Goal: Task Accomplishment & Management: Manage account settings

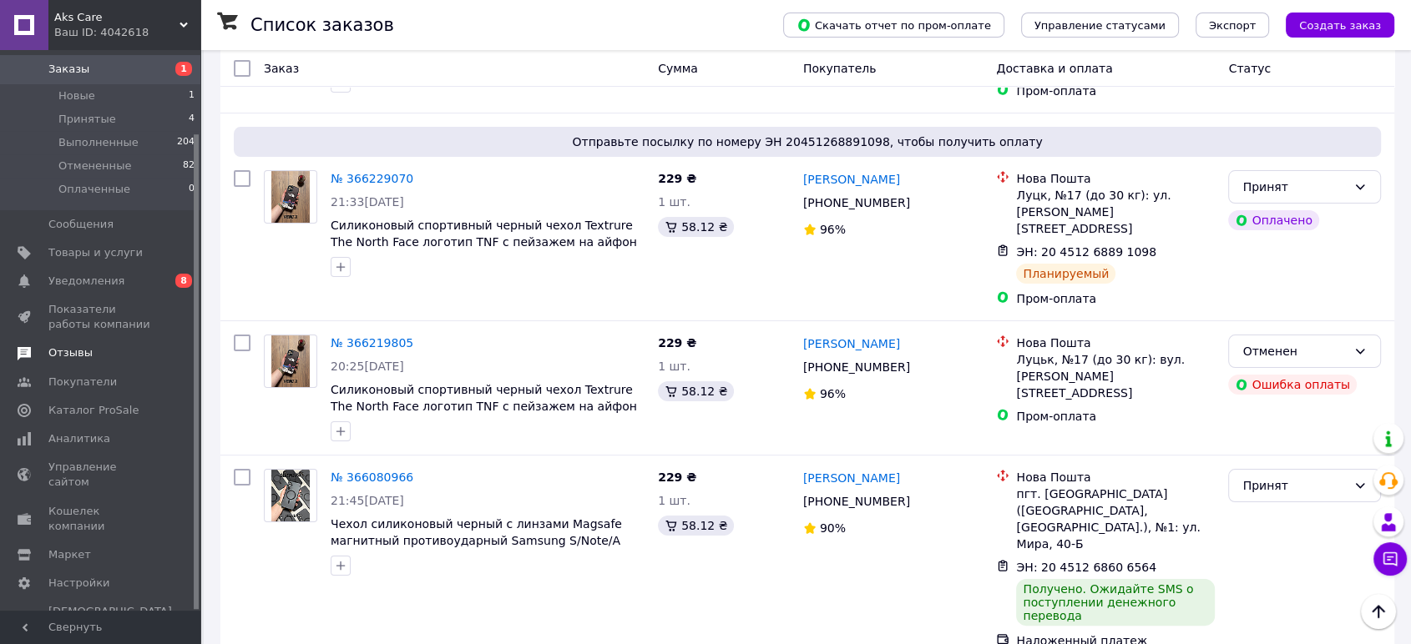
scroll to position [278, 0]
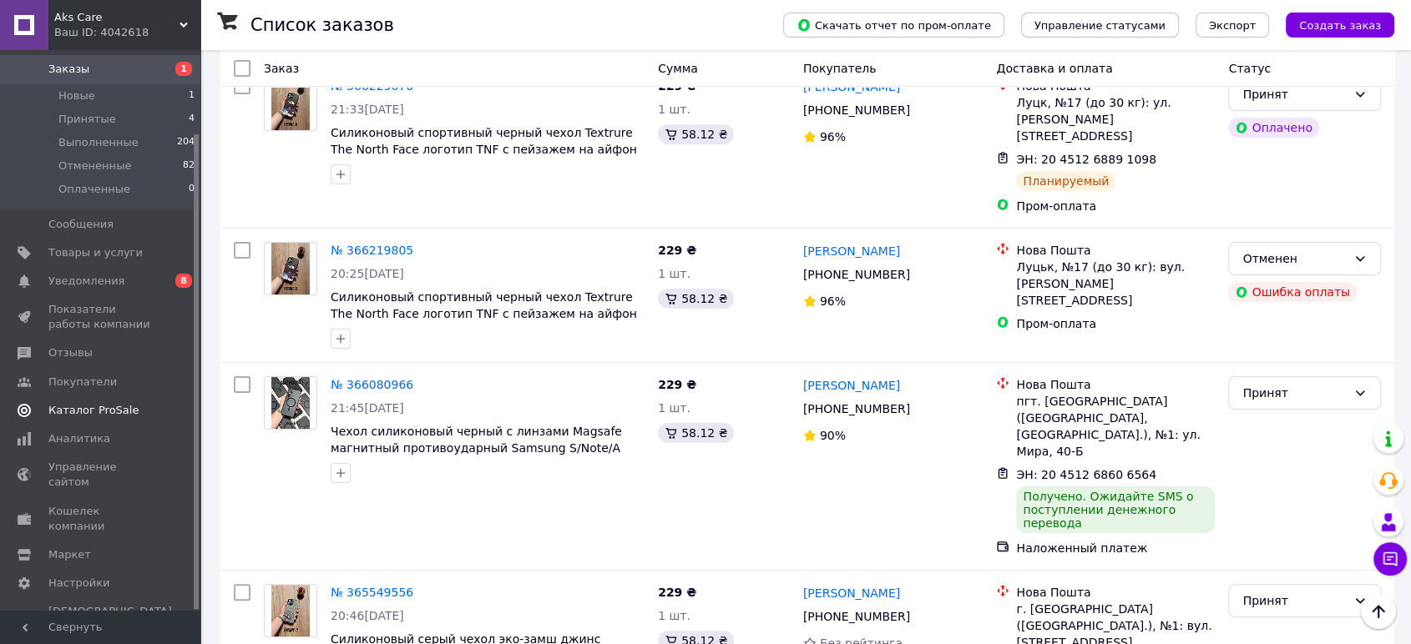
click at [99, 412] on span "Каталог ProSale" at bounding box center [93, 410] width 90 height 15
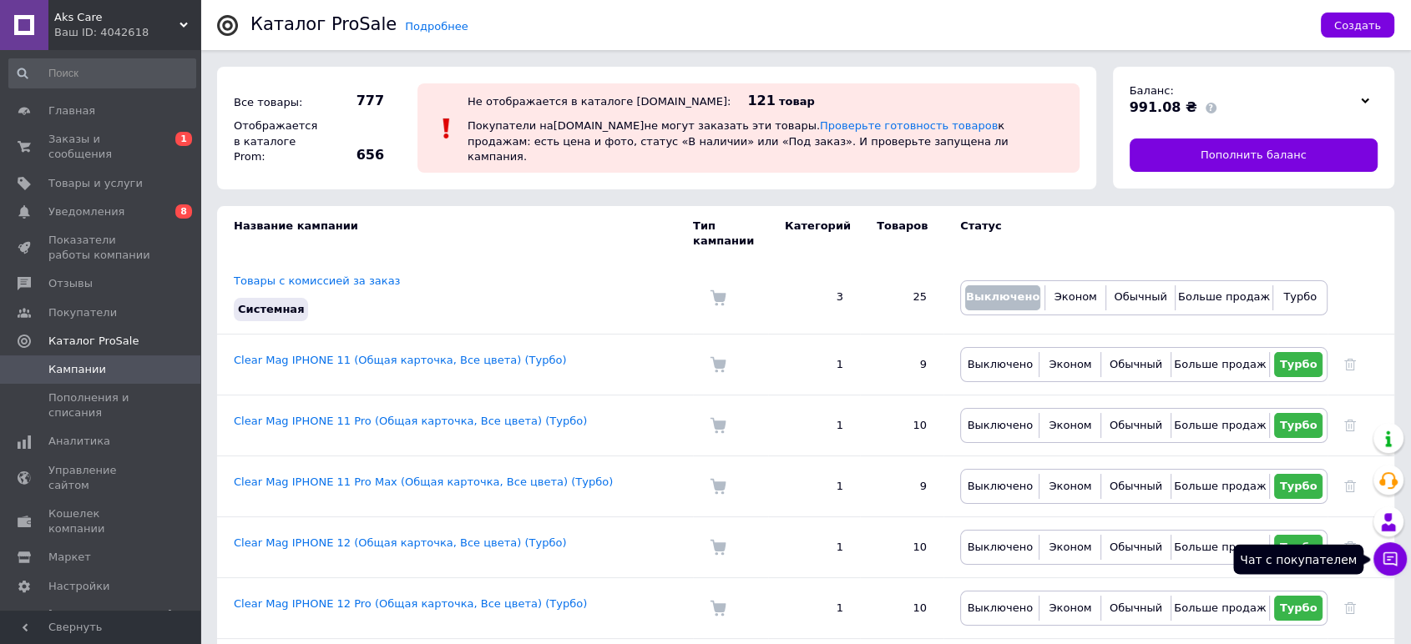
click at [1392, 561] on icon at bounding box center [1389, 559] width 17 height 17
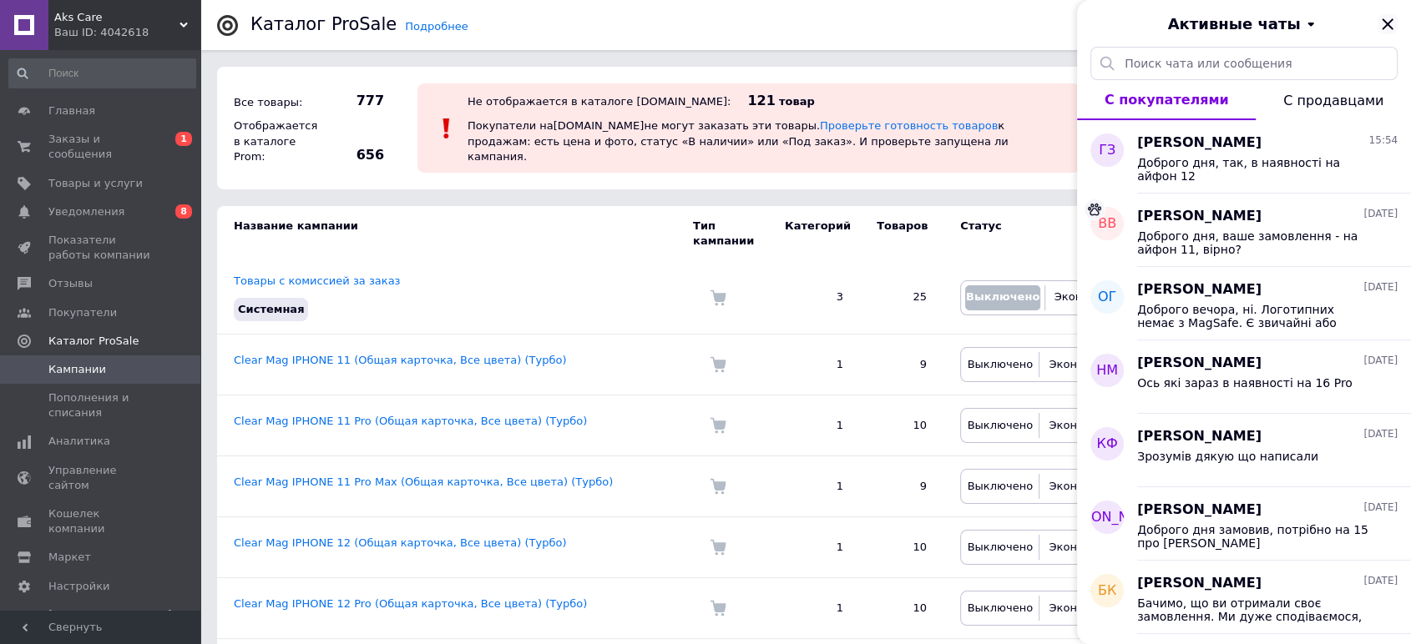
click at [1391, 23] on icon "Закрыть" at bounding box center [1387, 24] width 20 height 20
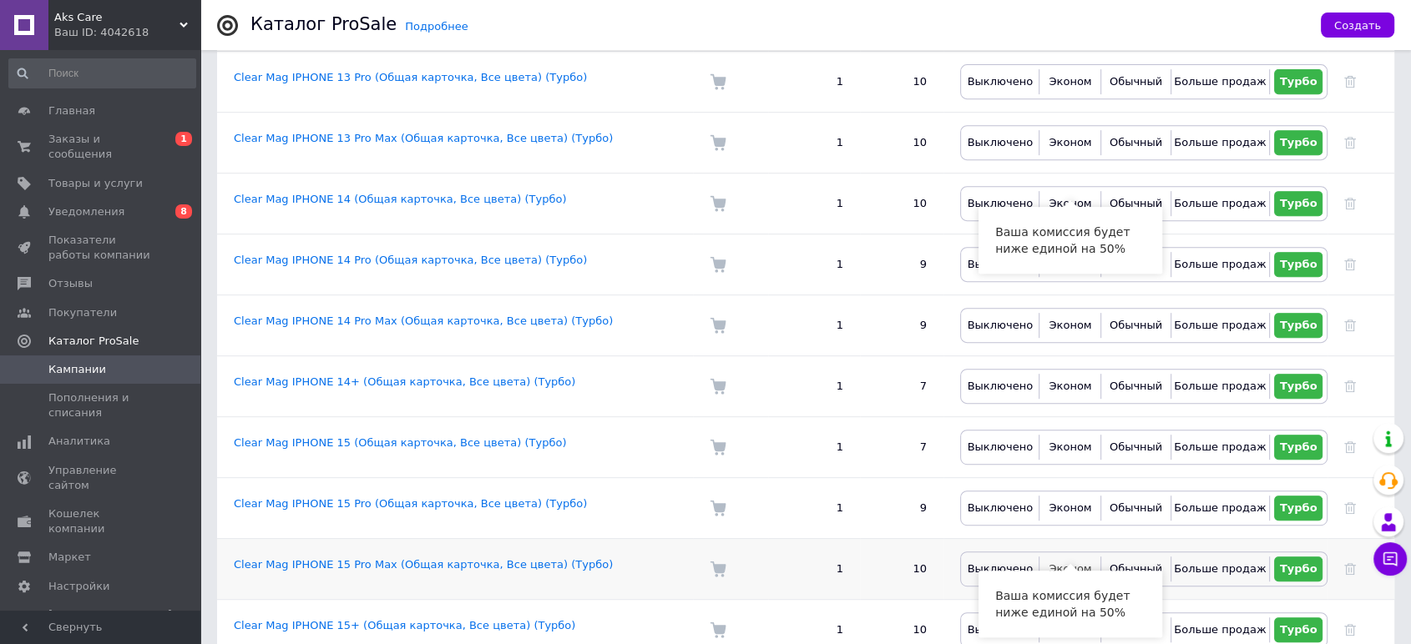
scroll to position [927, 0]
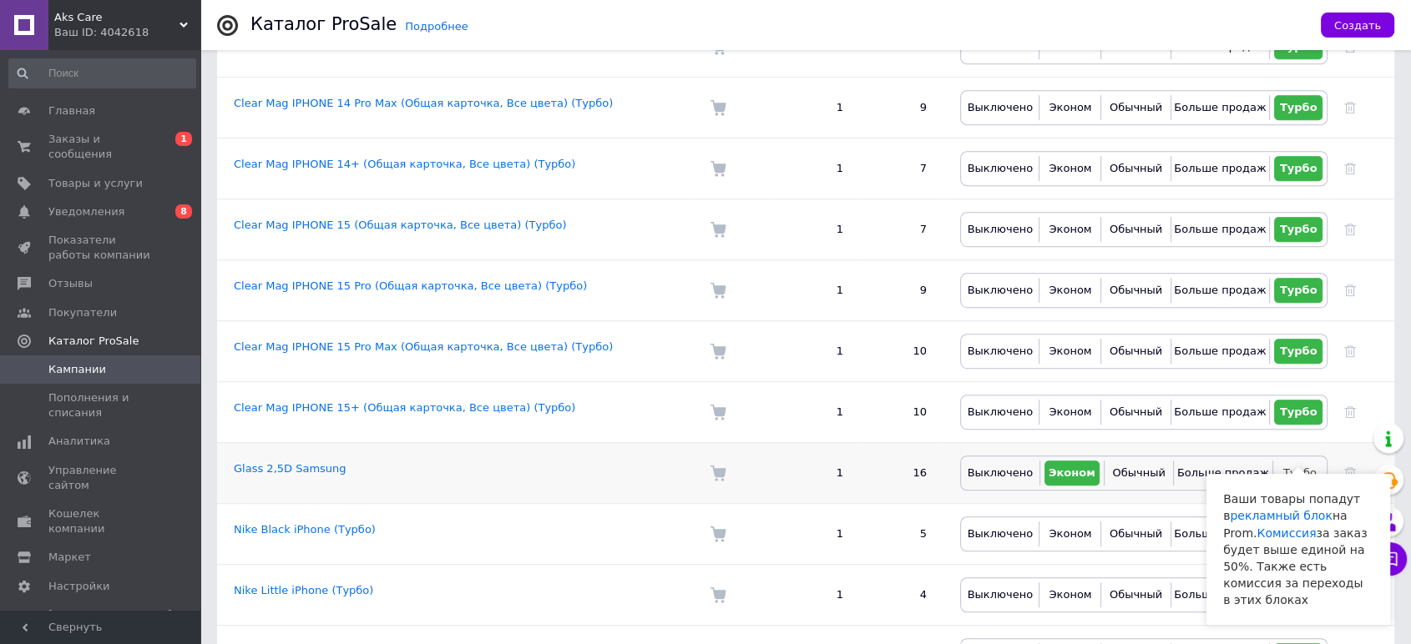
click at [1319, 461] on button "Турбо" at bounding box center [1299, 473] width 45 height 25
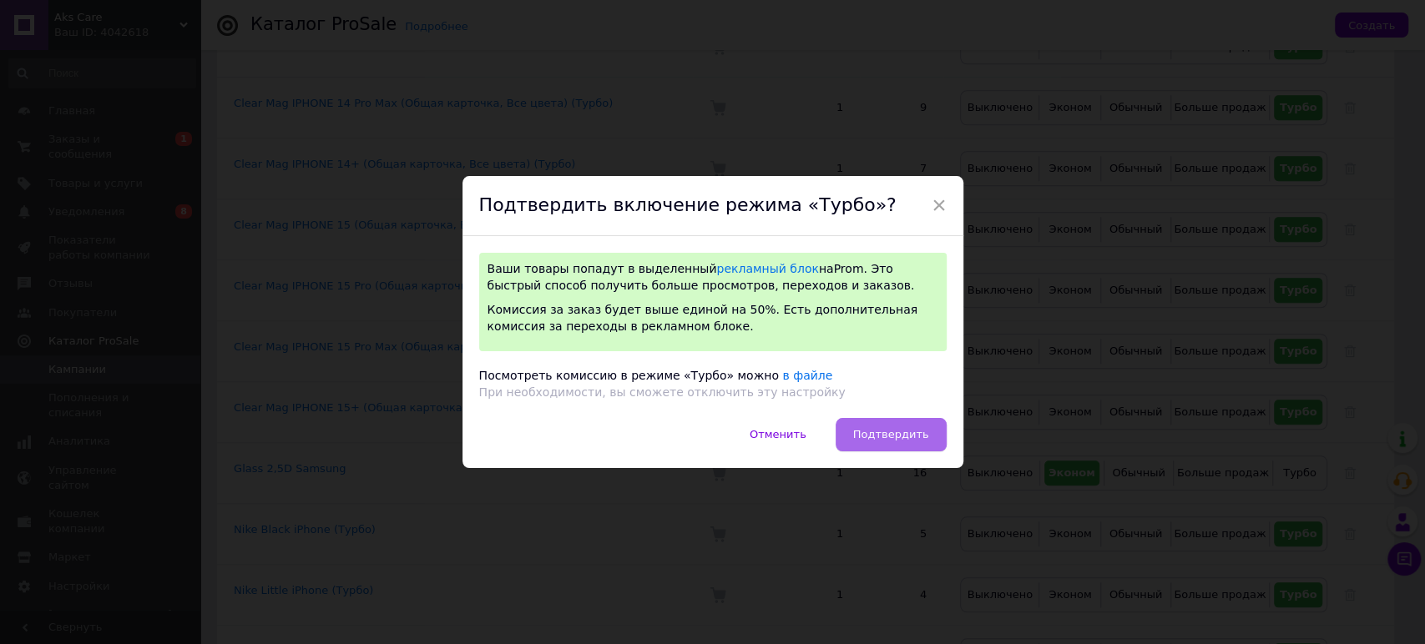
click at [875, 445] on button "Подтвердить" at bounding box center [891, 434] width 111 height 33
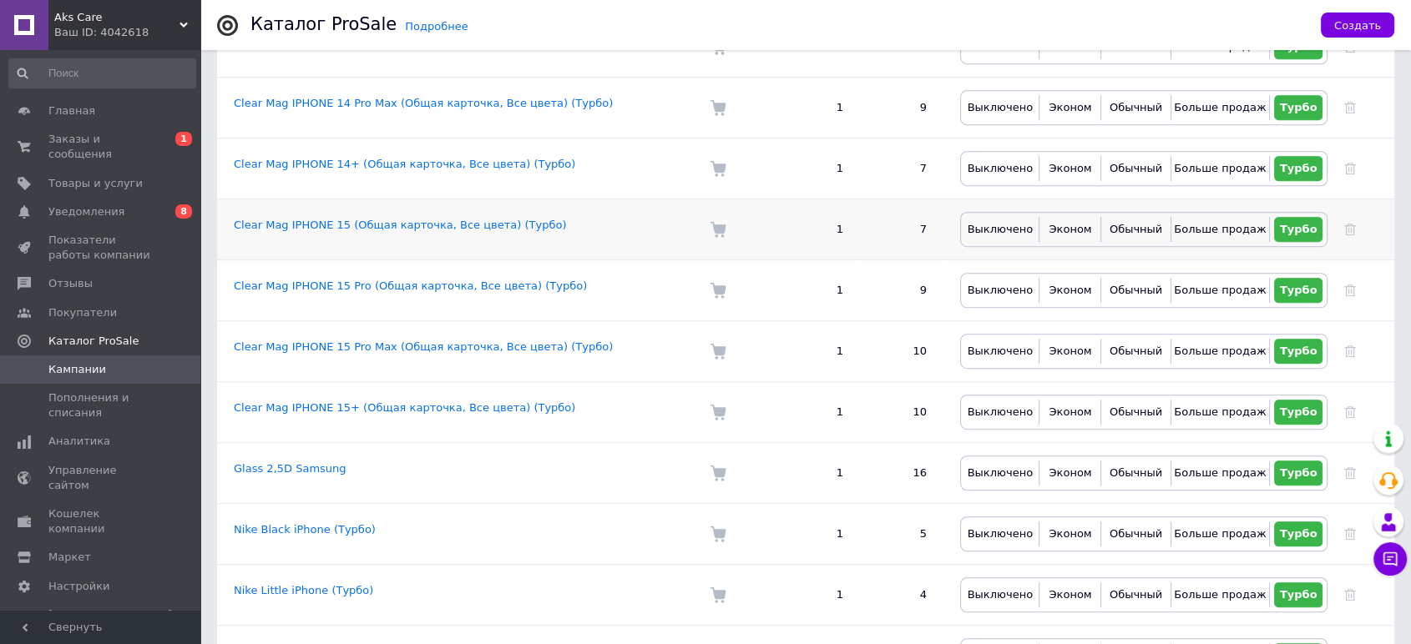
scroll to position [1113, 0]
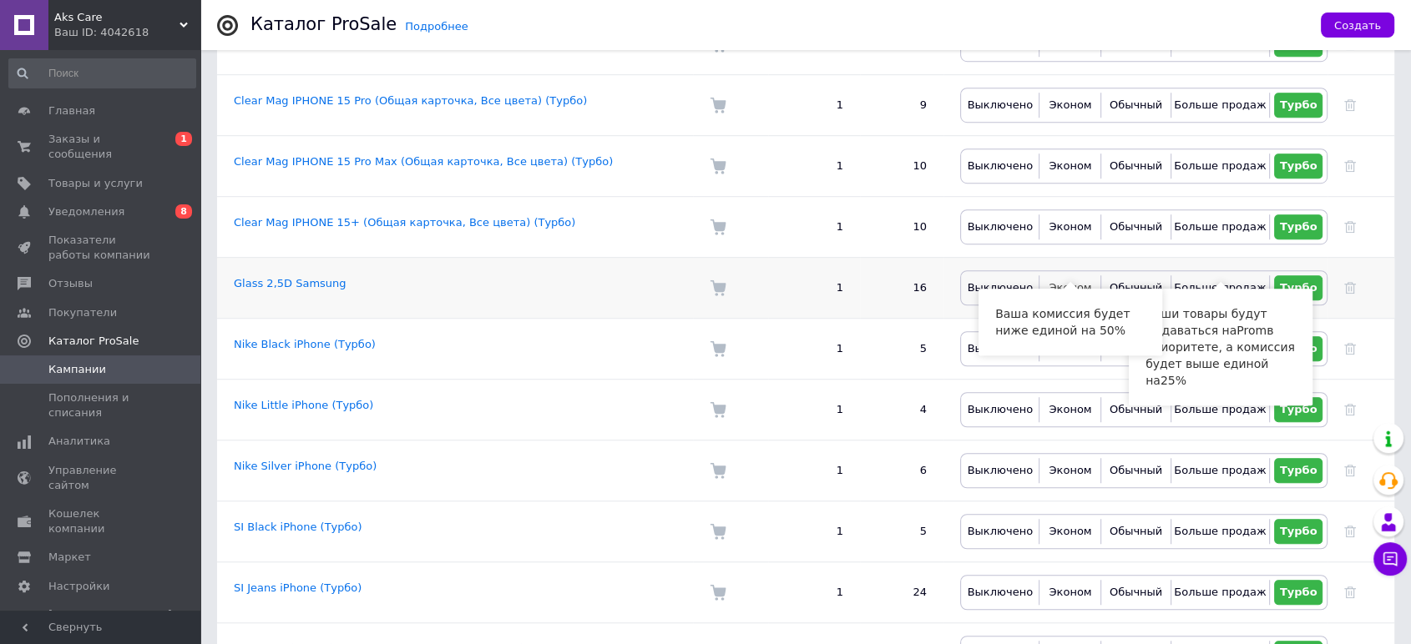
click at [1078, 281] on span "Эконом" at bounding box center [1069, 287] width 43 height 13
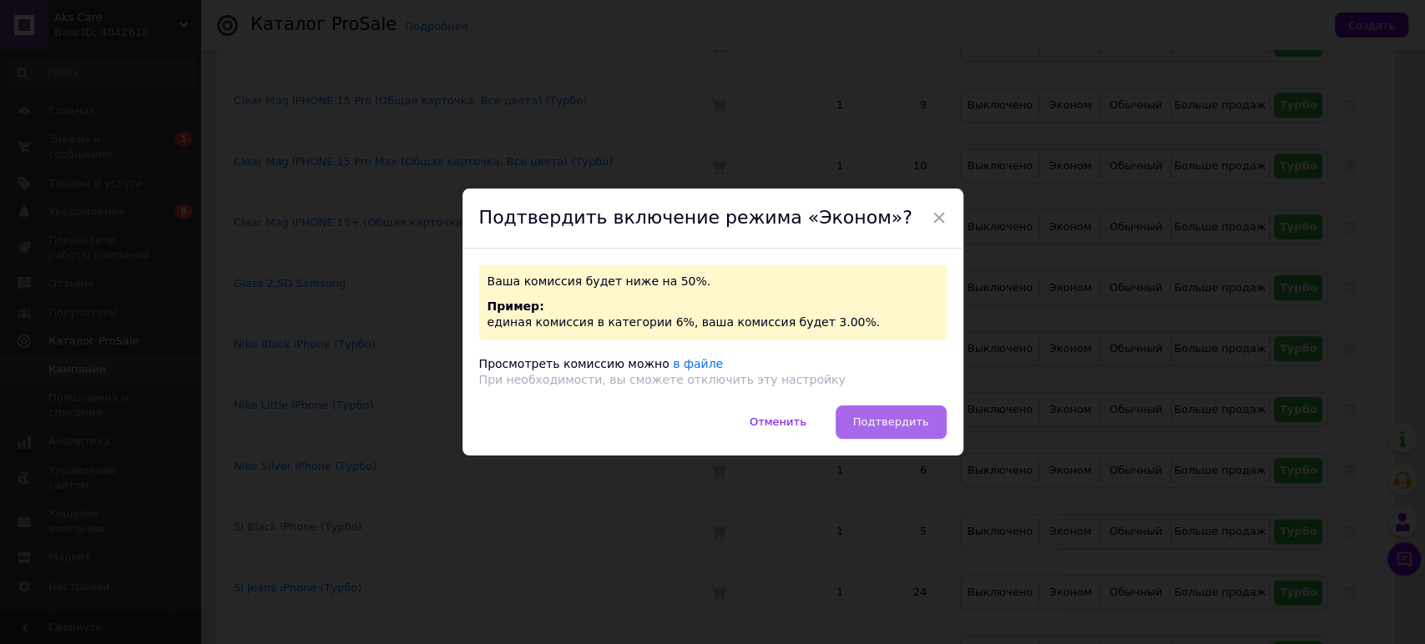
click at [880, 427] on span "Подтвердить" at bounding box center [891, 422] width 76 height 13
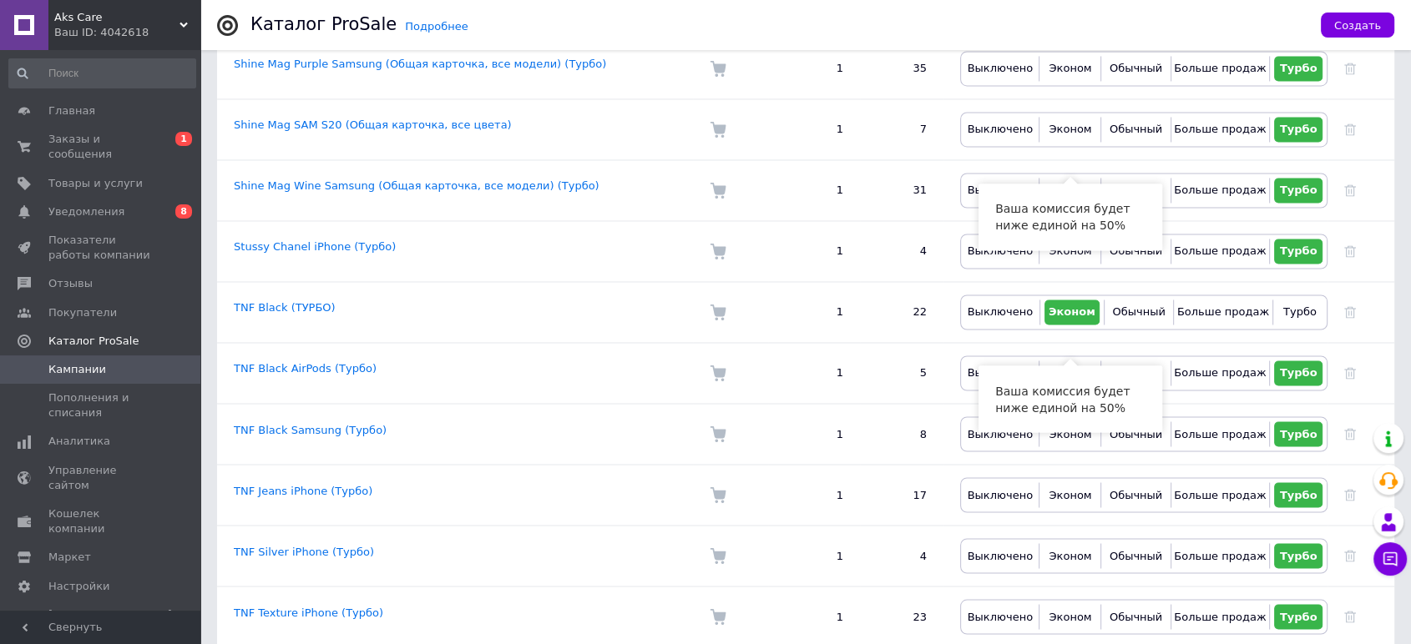
scroll to position [2875, 0]
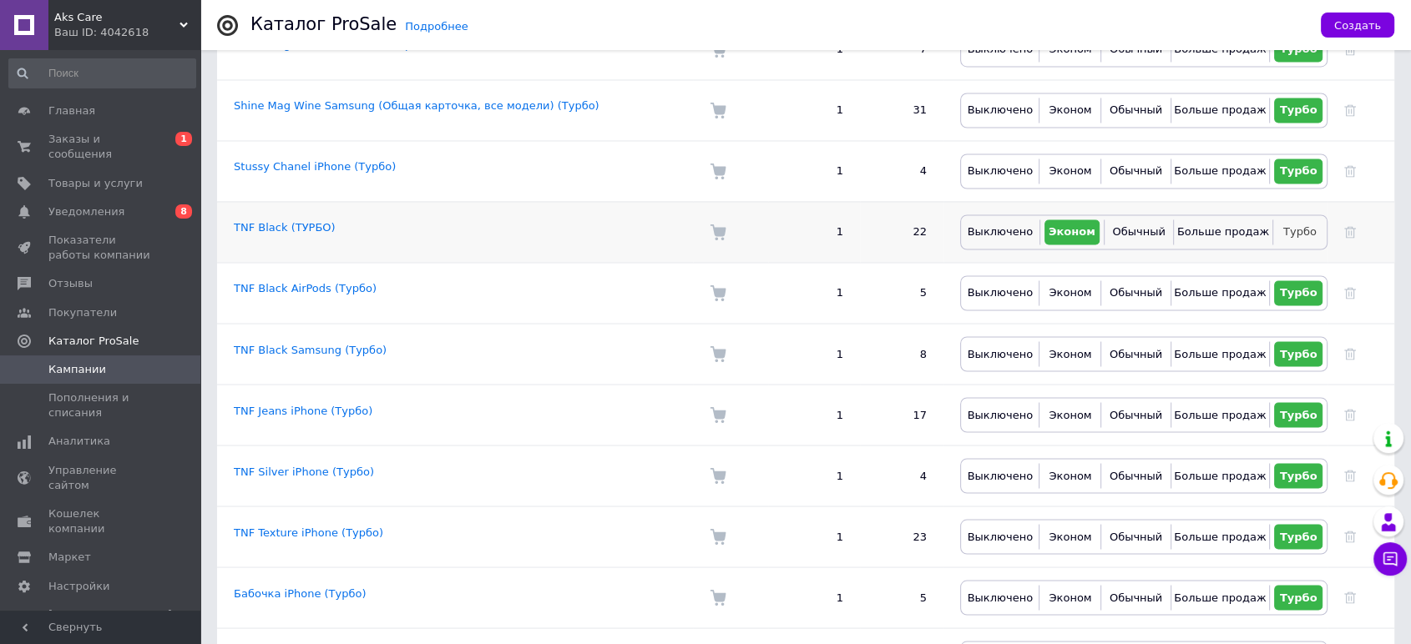
click at [1296, 225] on span "Турбо" at bounding box center [1299, 231] width 33 height 13
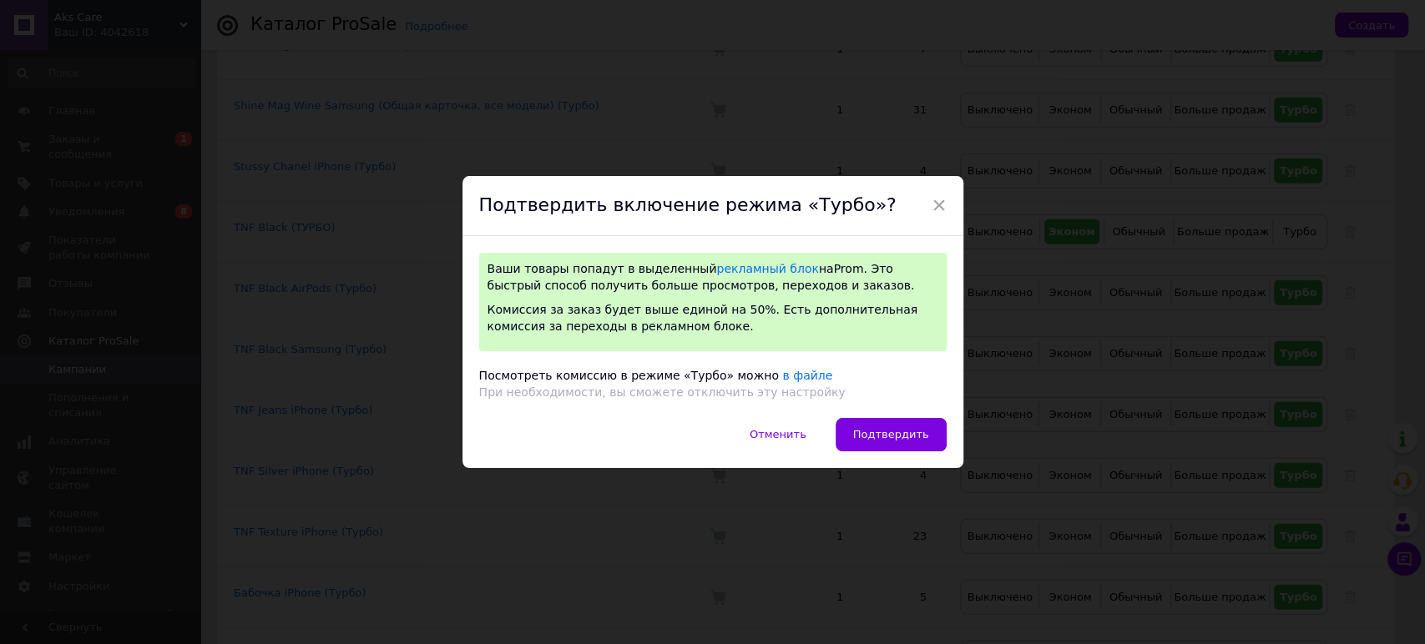
click at [944, 425] on div "Отменить   Подтвердить" at bounding box center [712, 443] width 501 height 50
click at [917, 434] on span "Подтвердить" at bounding box center [891, 434] width 76 height 13
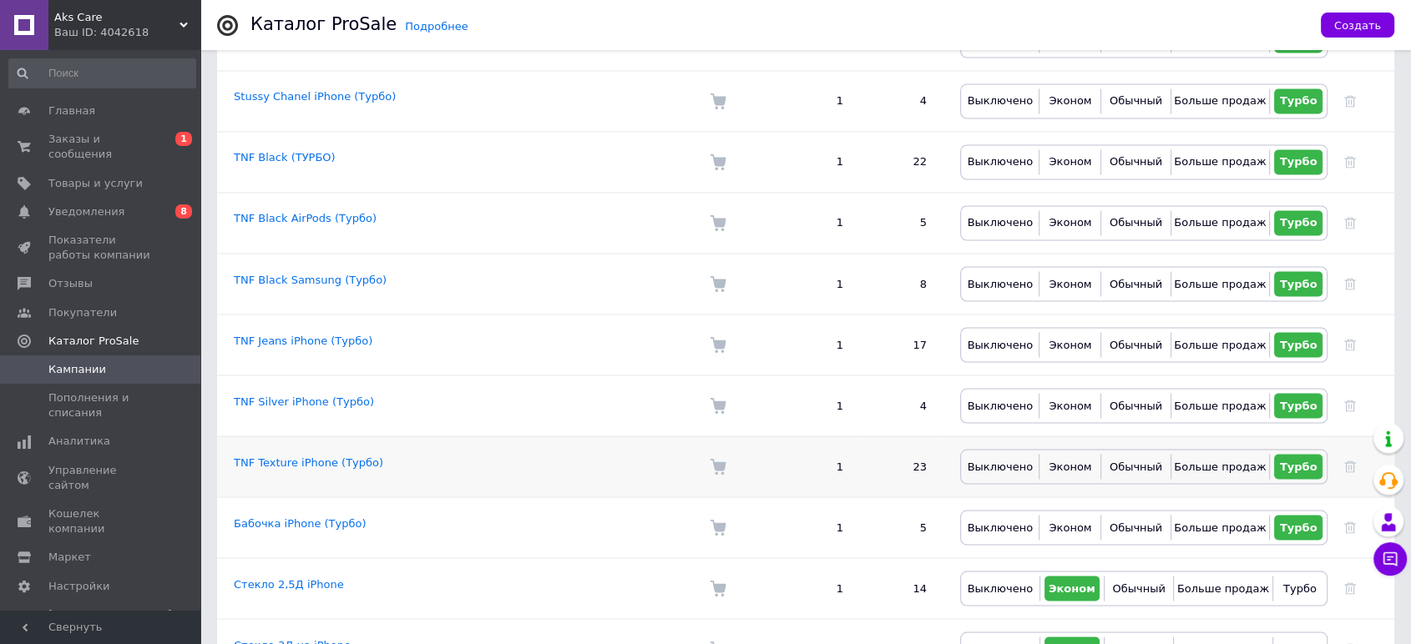
scroll to position [2965, 0]
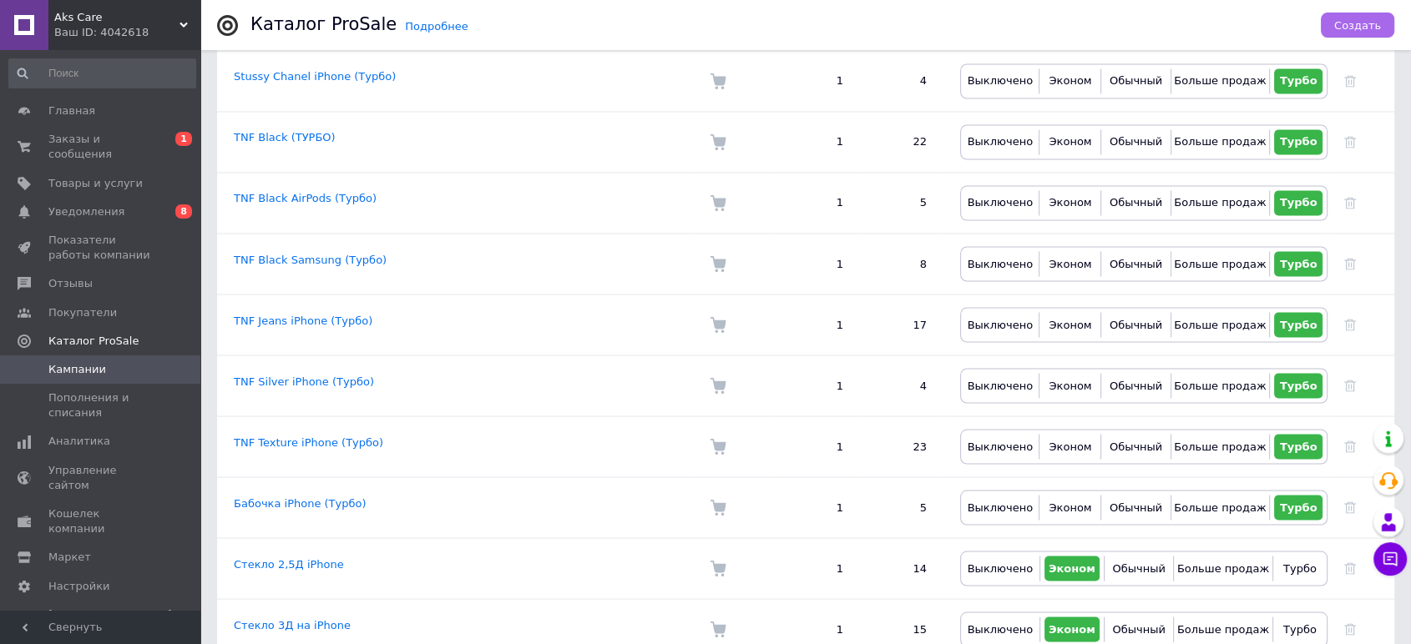
click at [1364, 19] on span "Создать" at bounding box center [1357, 25] width 47 height 13
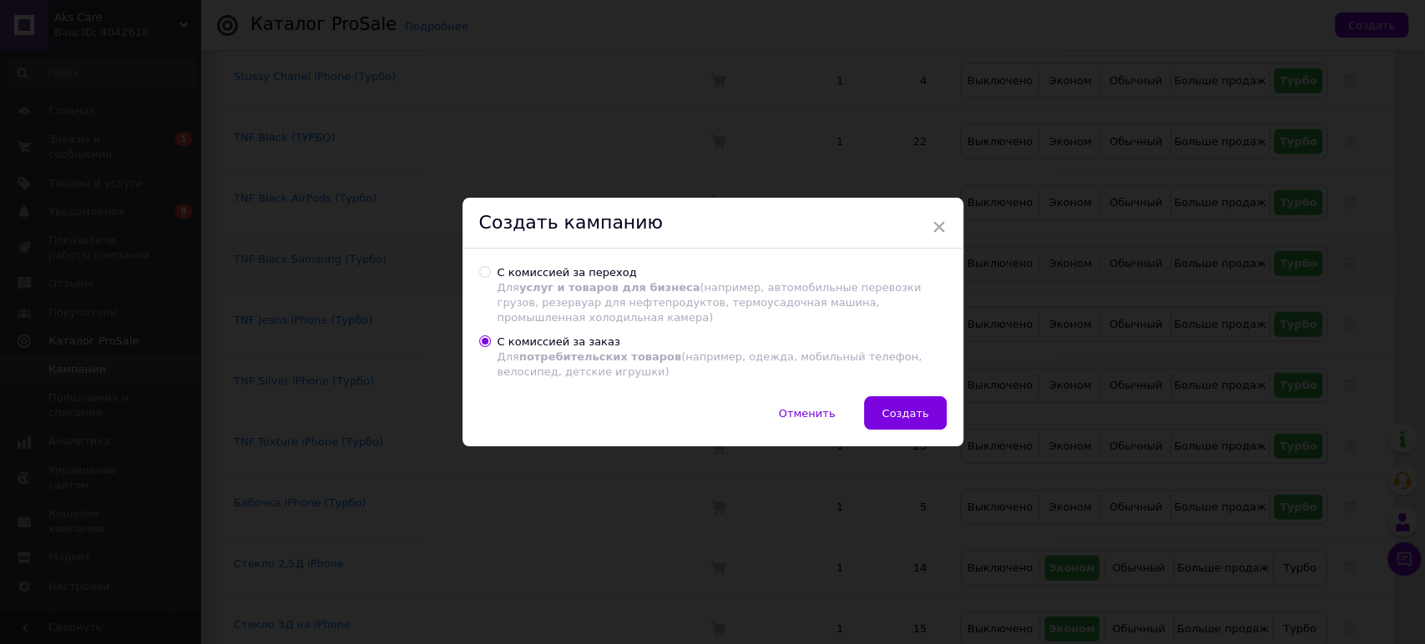
click at [940, 225] on span "×" at bounding box center [939, 227] width 15 height 28
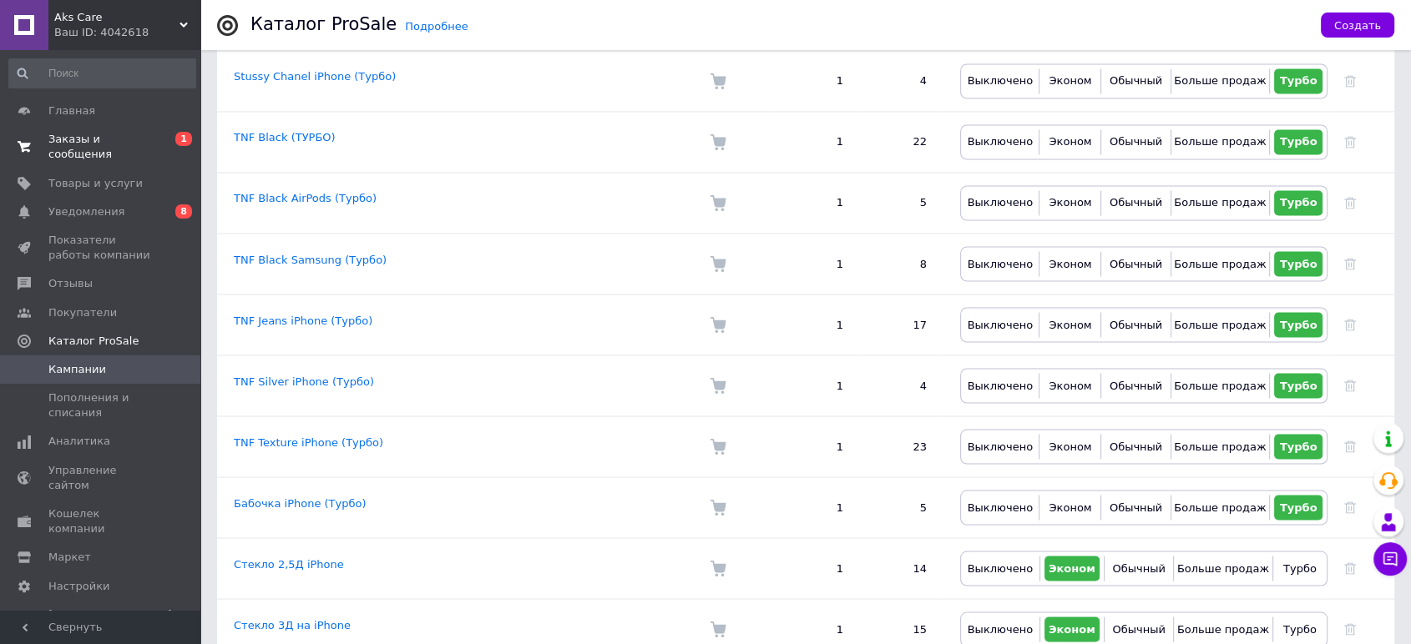
drag, startPoint x: 154, startPoint y: 145, endPoint x: 170, endPoint y: 137, distance: 18.7
click at [154, 145] on span "Заказы и сообщения" at bounding box center [101, 147] width 106 height 30
